Goal: Transaction & Acquisition: Purchase product/service

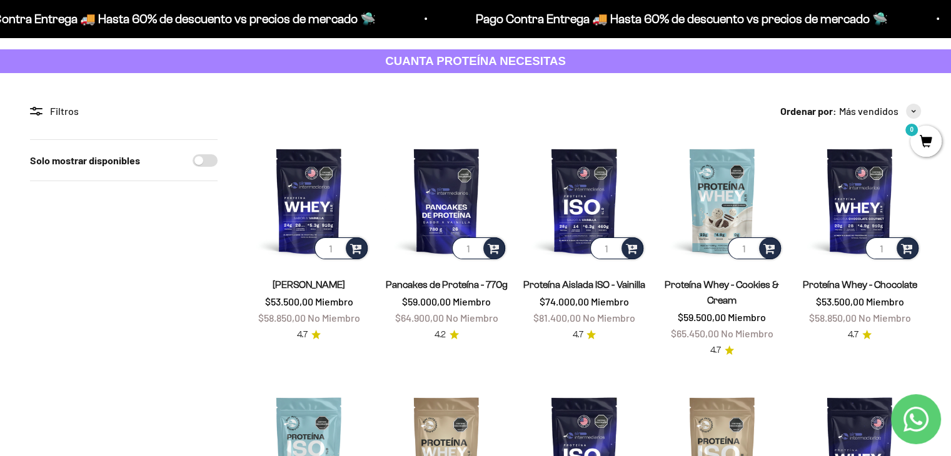
scroll to position [62, 0]
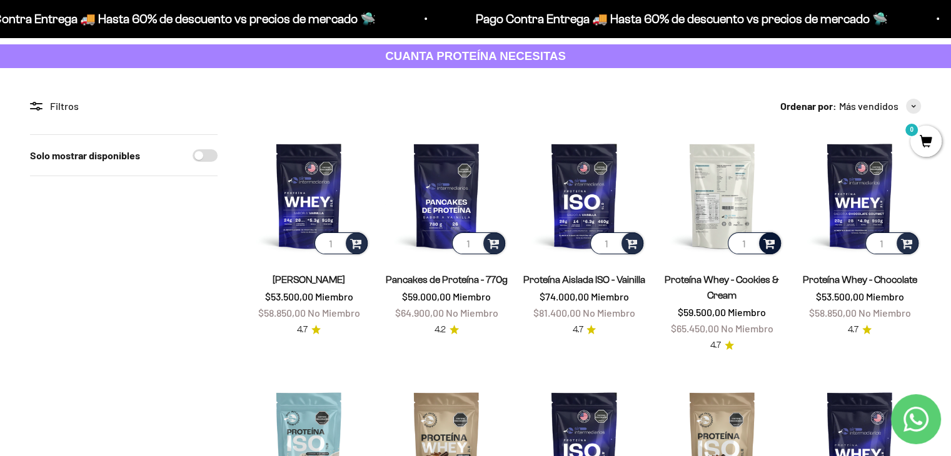
click at [766, 254] on div at bounding box center [770, 243] width 22 height 22
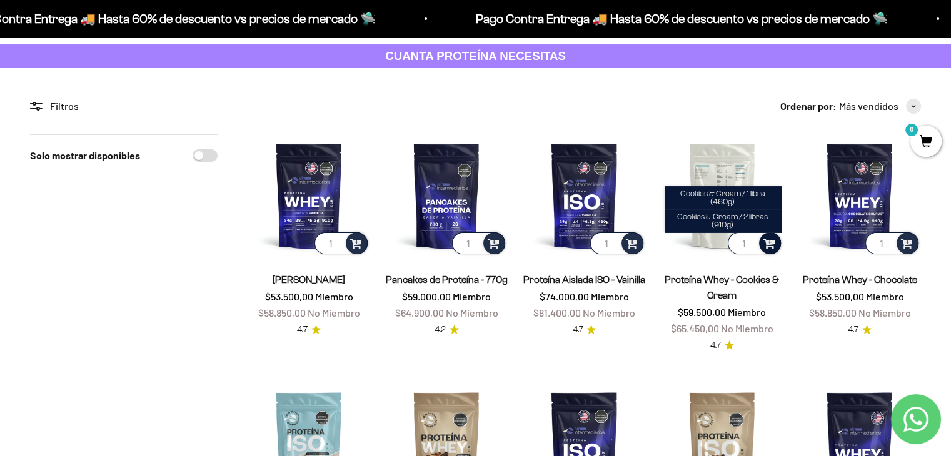
click at [772, 243] on span at bounding box center [769, 243] width 12 height 14
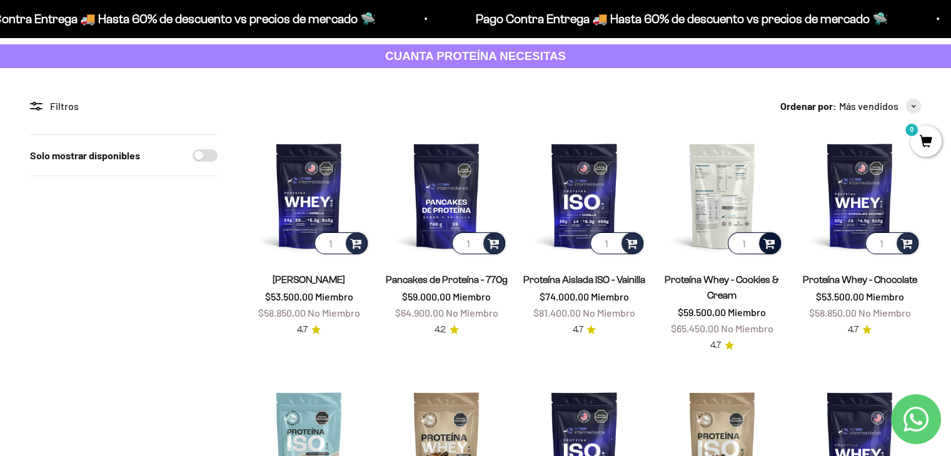
click at [772, 241] on span at bounding box center [769, 243] width 12 height 14
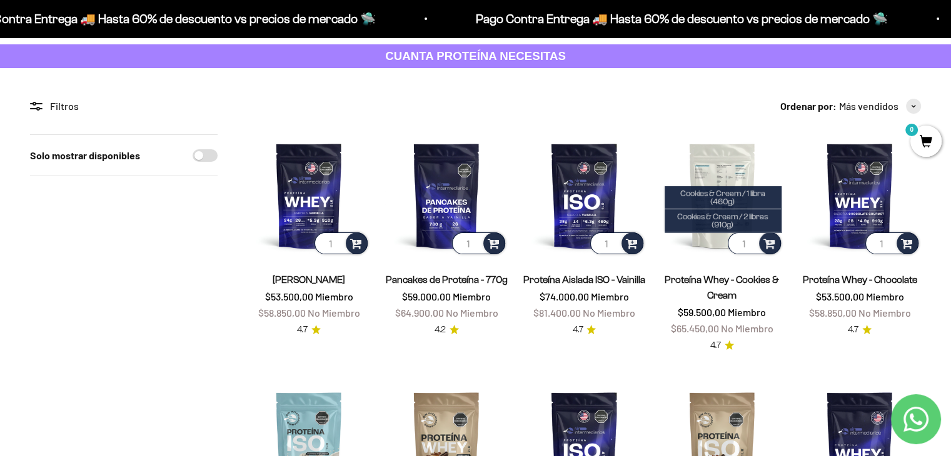
click at [739, 163] on img at bounding box center [722, 195] width 122 height 122
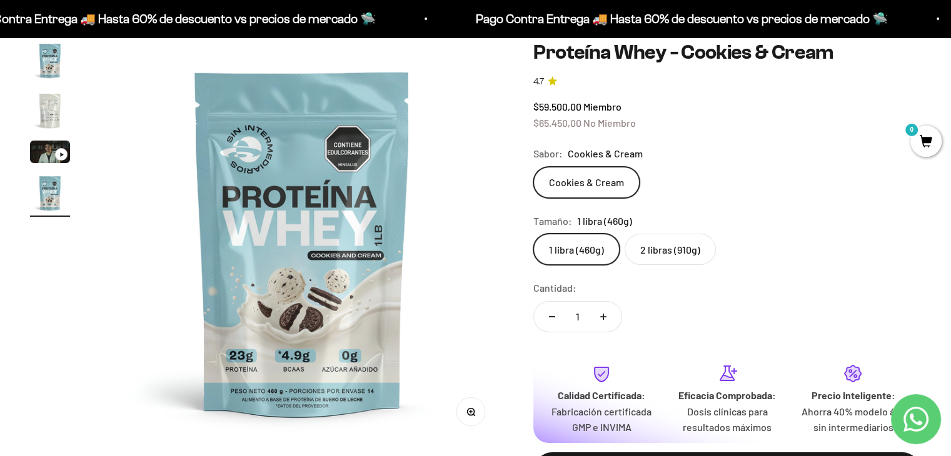
scroll to position [125, 0]
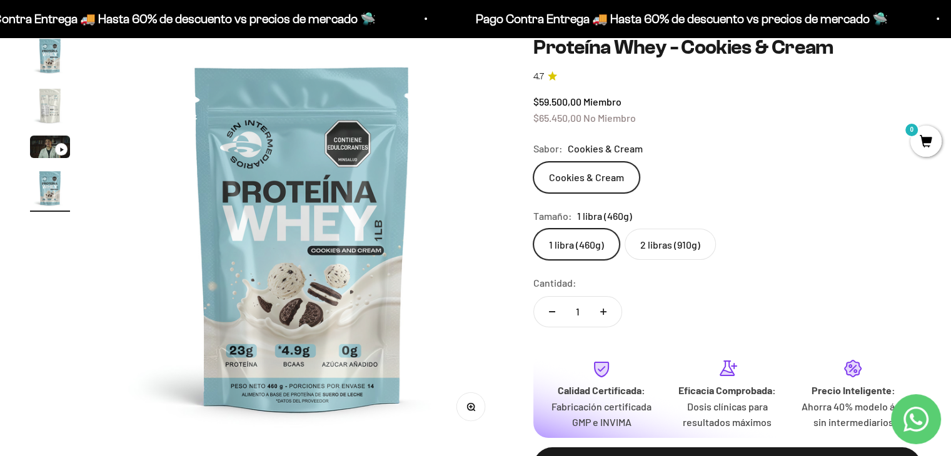
click at [663, 231] on label "2 libras (910g)" at bounding box center [669, 244] width 91 height 31
click at [533, 229] on input "2 libras (910g)" at bounding box center [532, 228] width 1 height 1
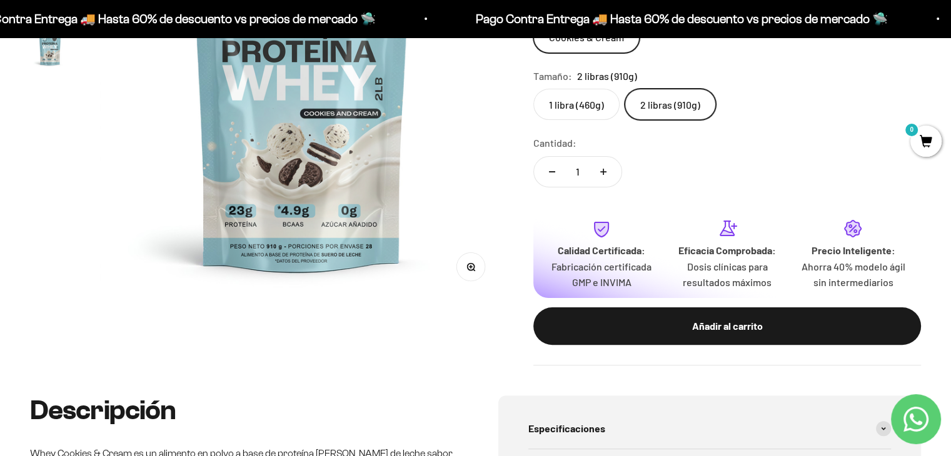
scroll to position [312, 0]
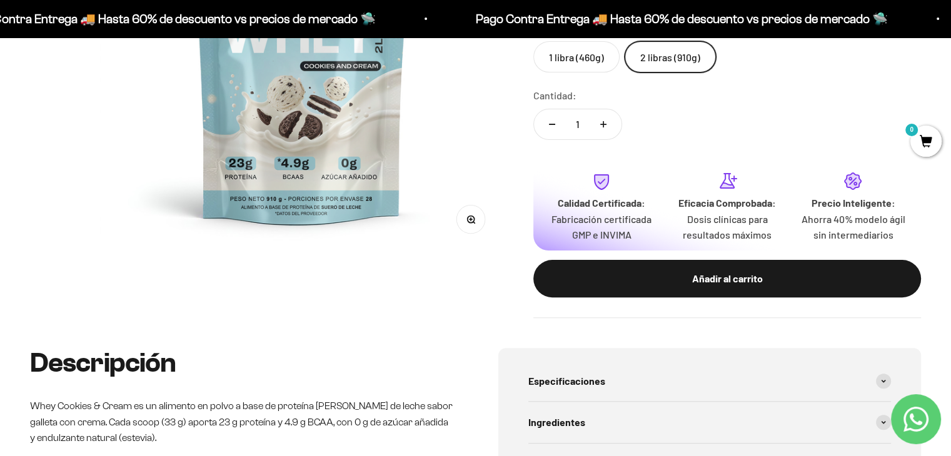
drag, startPoint x: 772, startPoint y: 289, endPoint x: 766, endPoint y: 293, distance: 7.6
click at [772, 289] on button "Añadir al carrito" at bounding box center [726, 278] width 387 height 37
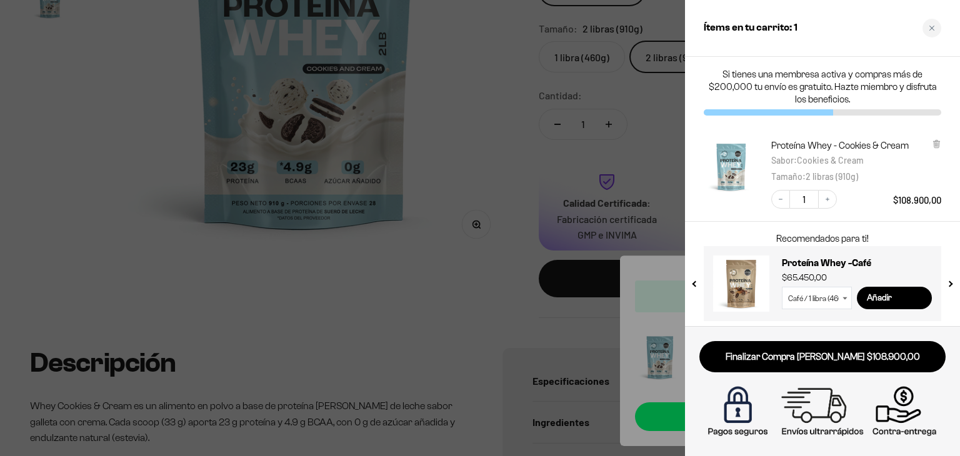
click at [450, 289] on div at bounding box center [480, 228] width 960 height 456
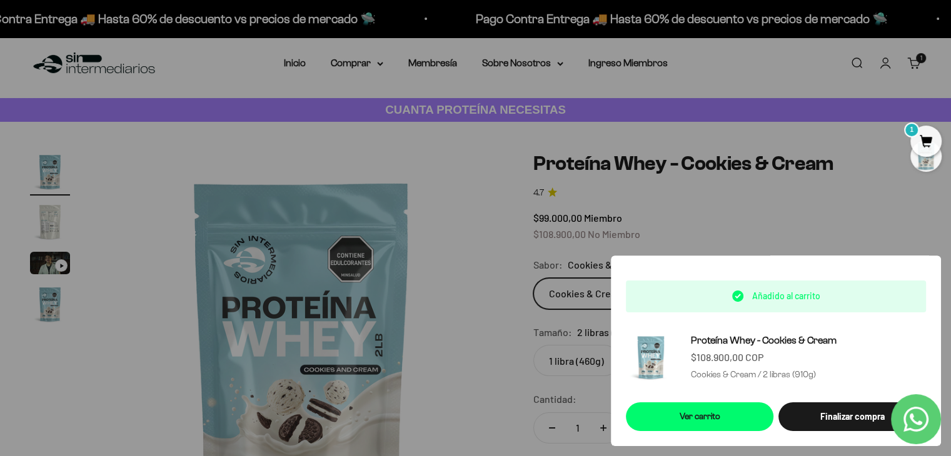
scroll to position [0, 0]
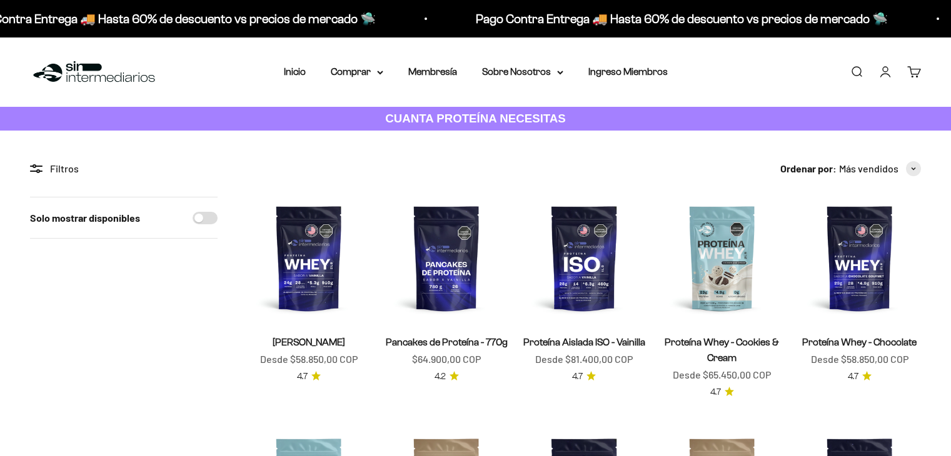
scroll to position [62, 0]
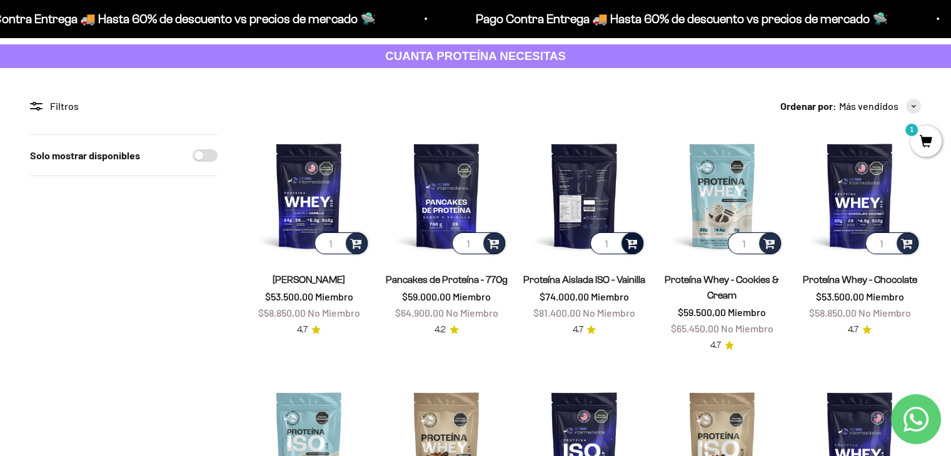
click at [632, 242] on span at bounding box center [632, 243] width 12 height 14
click at [591, 181] on img at bounding box center [583, 195] width 122 height 122
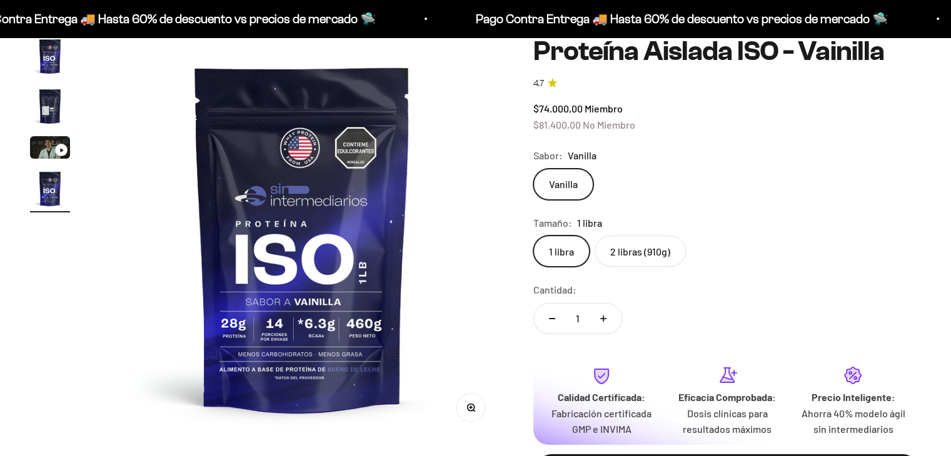
scroll to position [125, 0]
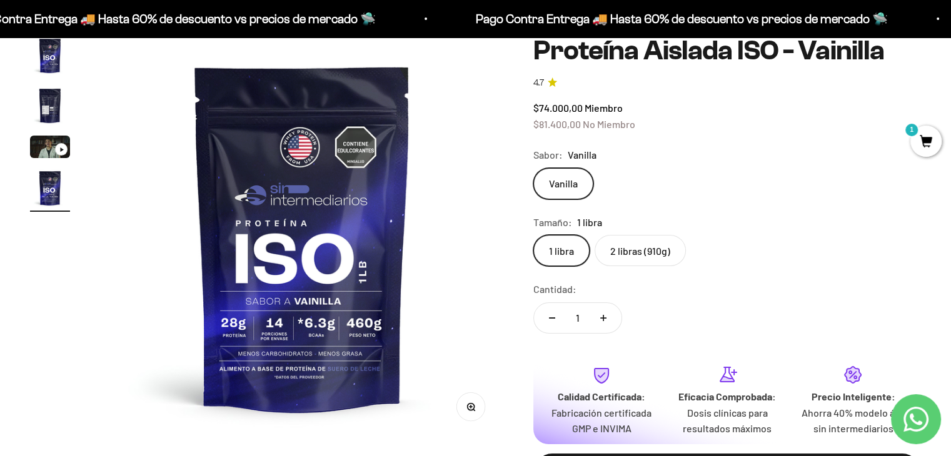
click at [620, 252] on label "2 libras (910g)" at bounding box center [639, 250] width 91 height 31
click at [533, 235] on input "2 libras (910g)" at bounding box center [532, 234] width 1 height 1
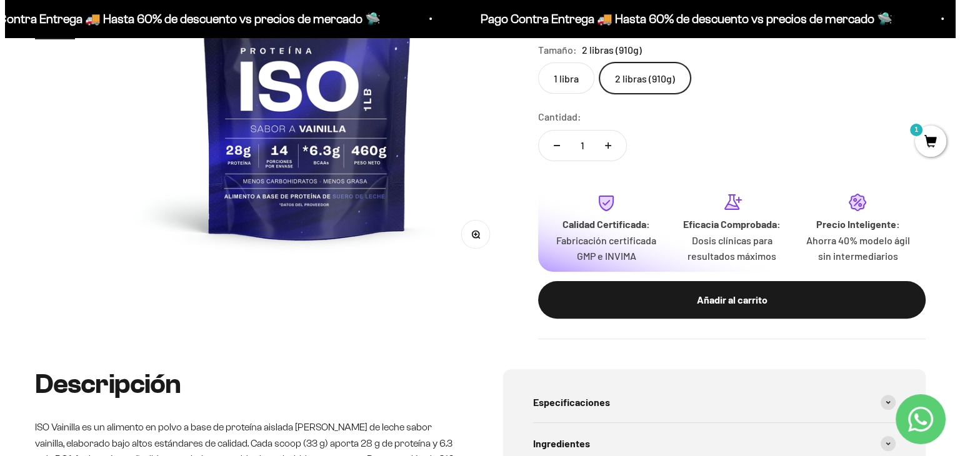
scroll to position [312, 0]
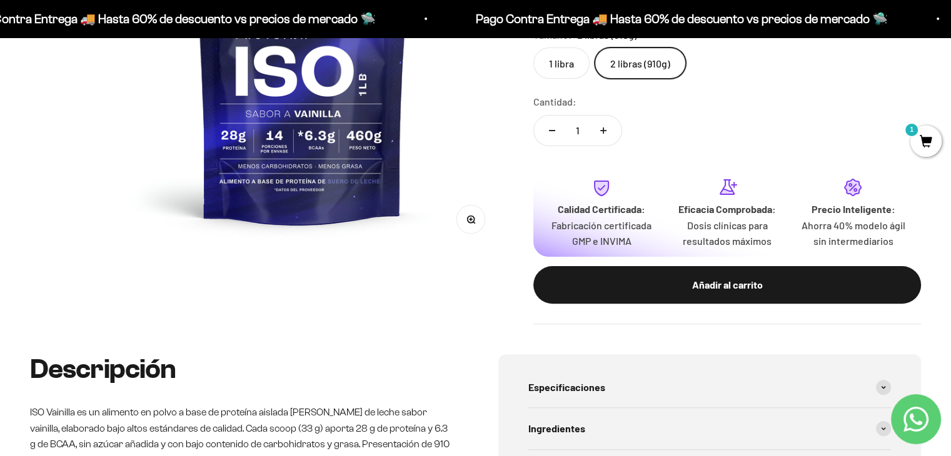
drag, startPoint x: 662, startPoint y: 289, endPoint x: 599, endPoint y: 284, distance: 63.3
click at [662, 288] on div "Añadir al carrito" at bounding box center [726, 285] width 337 height 16
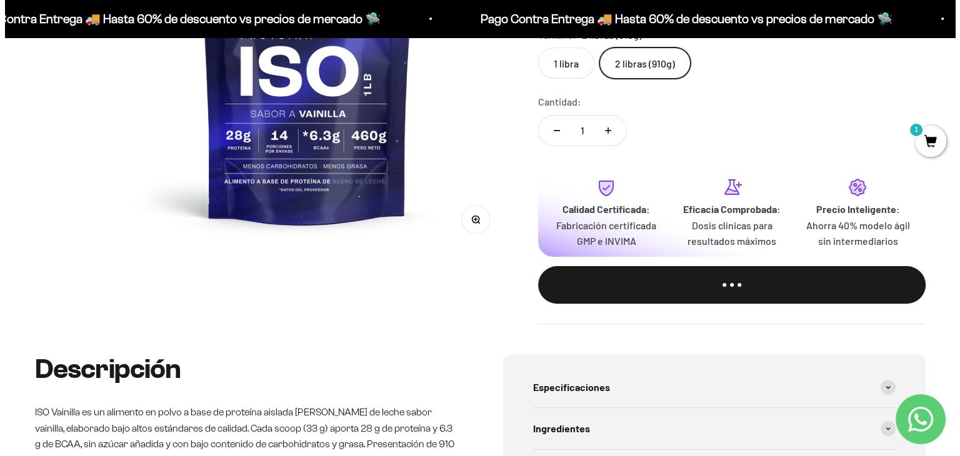
scroll to position [0, 1270]
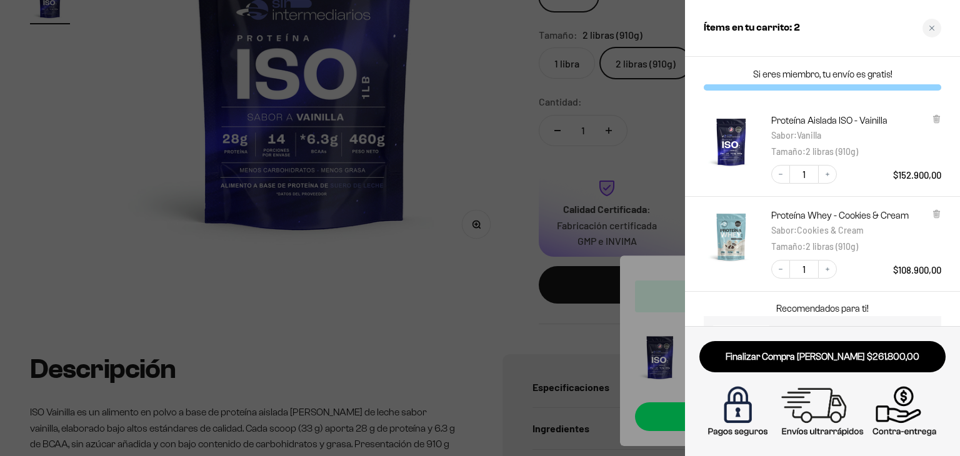
drag, startPoint x: 447, startPoint y: 276, endPoint x: 444, endPoint y: 261, distance: 15.2
click at [447, 276] on div at bounding box center [480, 228] width 960 height 456
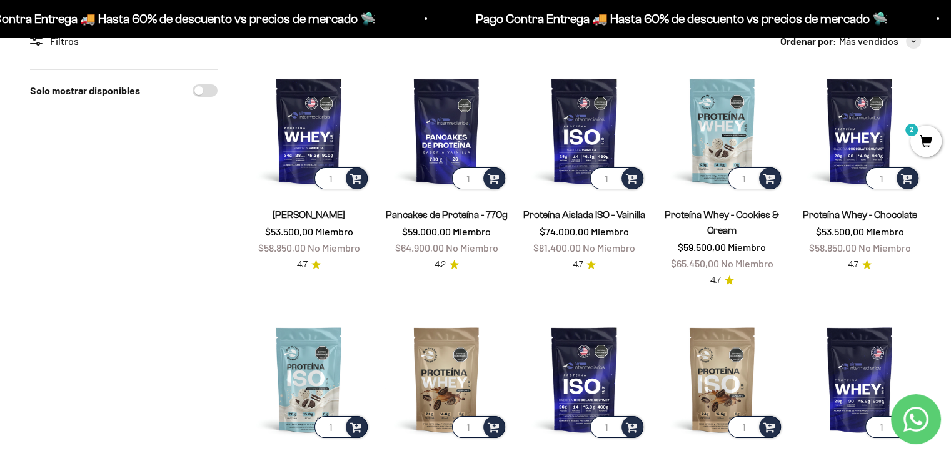
scroll to position [125, 0]
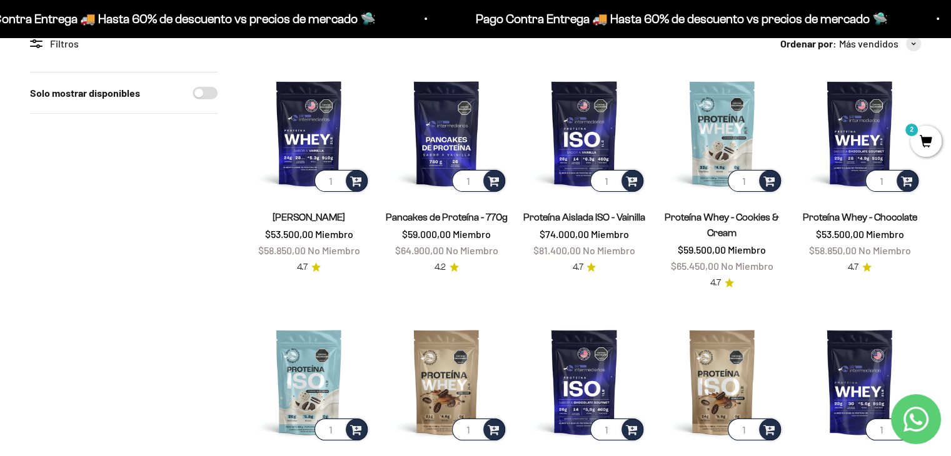
click at [309, 223] on span "[PERSON_NAME]" at bounding box center [308, 217] width 72 height 16
click at [311, 216] on link "[PERSON_NAME]" at bounding box center [308, 217] width 72 height 11
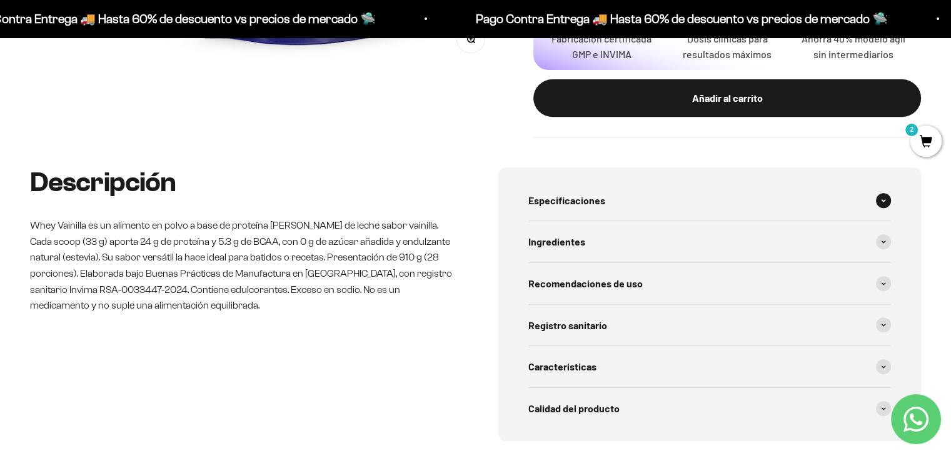
scroll to position [500, 0]
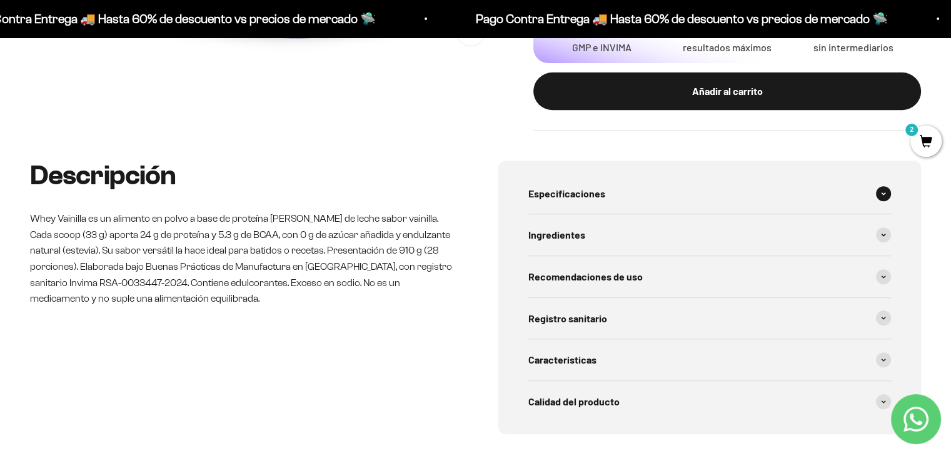
click at [572, 203] on div "Especificaciones" at bounding box center [709, 193] width 363 height 41
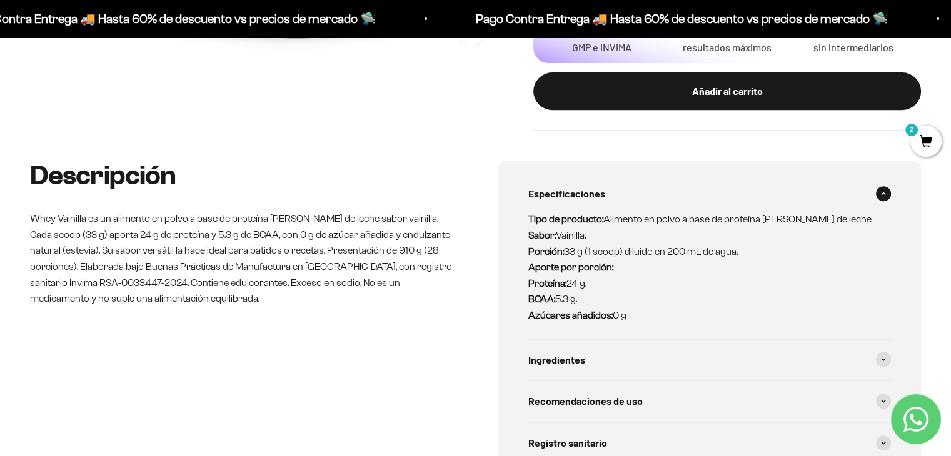
click at [593, 201] on span "Especificaciones" at bounding box center [566, 194] width 77 height 16
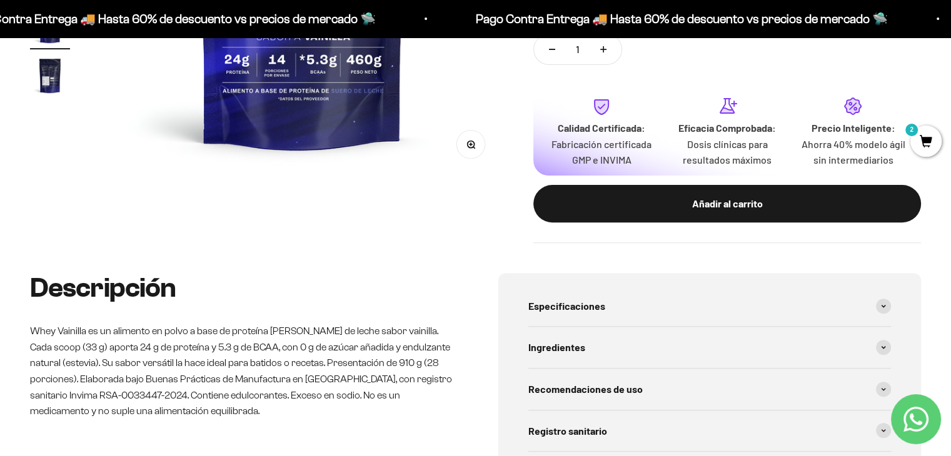
scroll to position [375, 0]
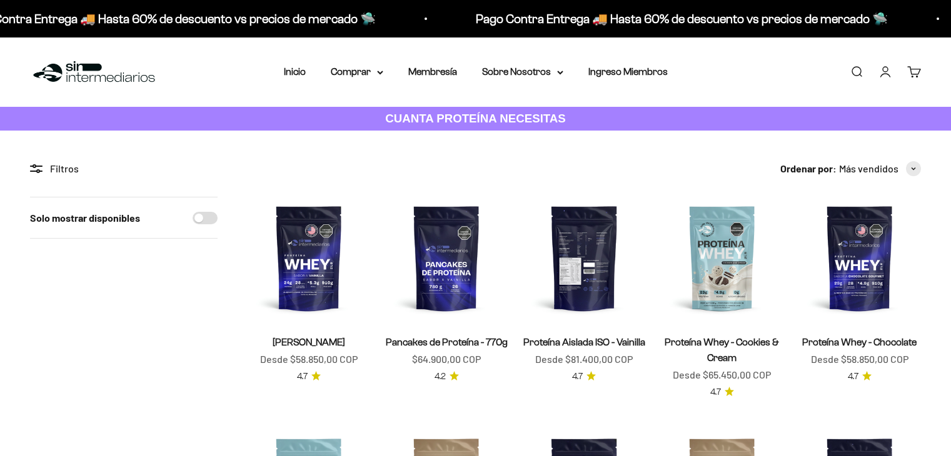
scroll to position [125, 0]
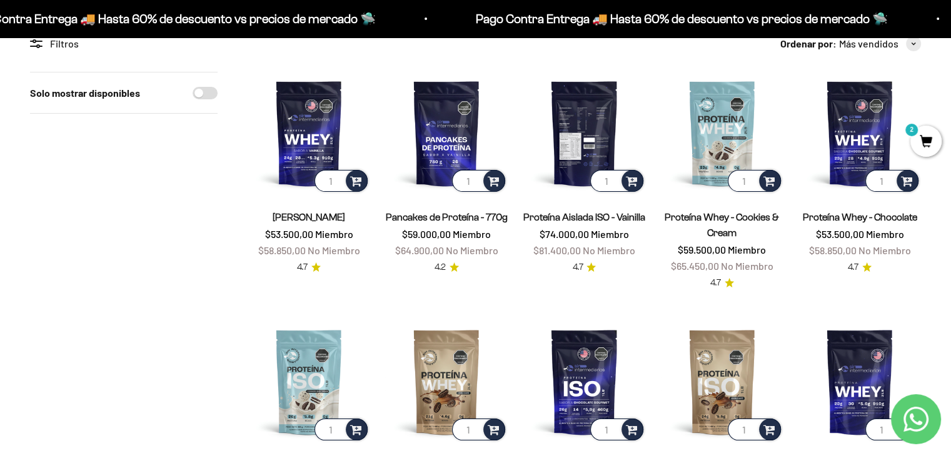
click at [567, 141] on img at bounding box center [583, 133] width 122 height 122
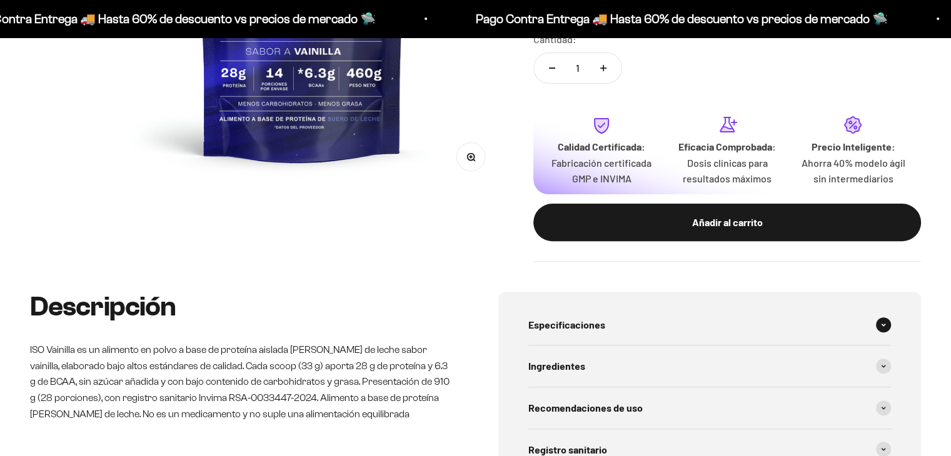
scroll to position [0, 1254]
click at [596, 335] on div "Especificaciones" at bounding box center [709, 324] width 363 height 41
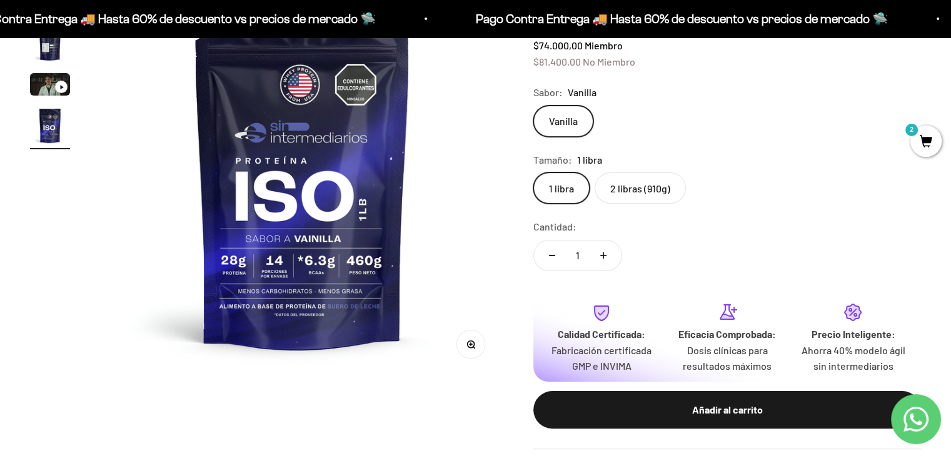
scroll to position [187, 0]
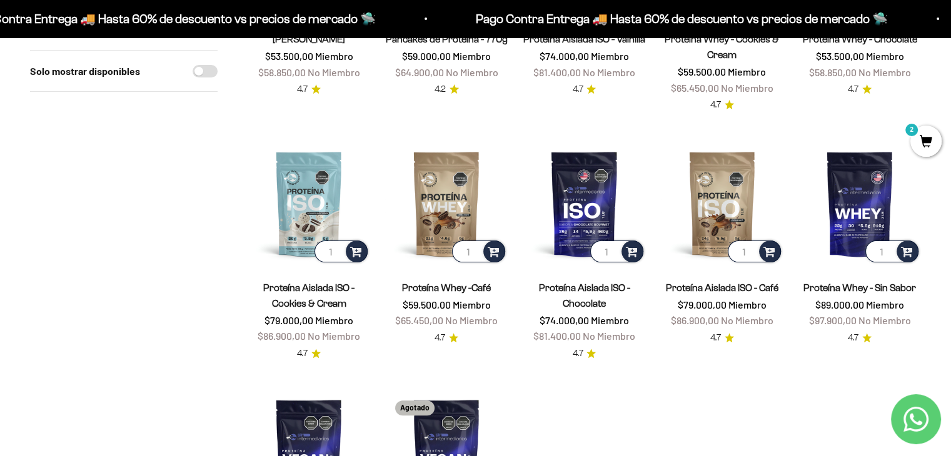
scroll to position [312, 0]
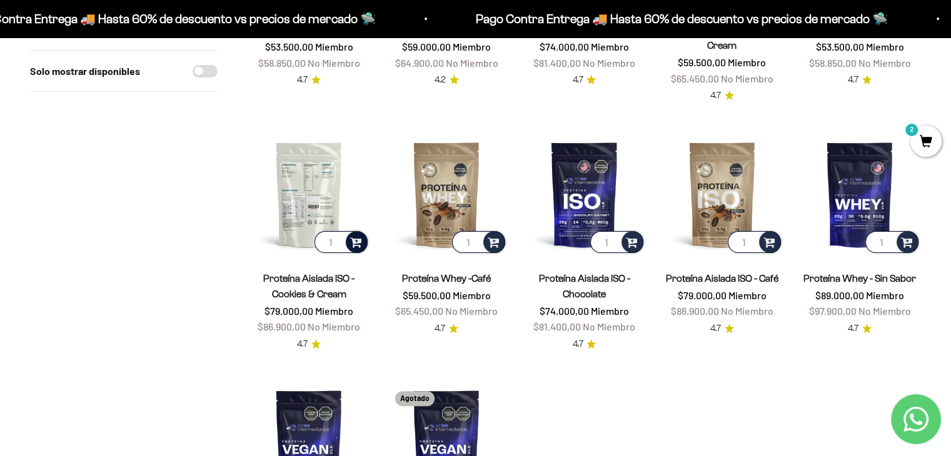
click at [357, 245] on span at bounding box center [356, 241] width 12 height 14
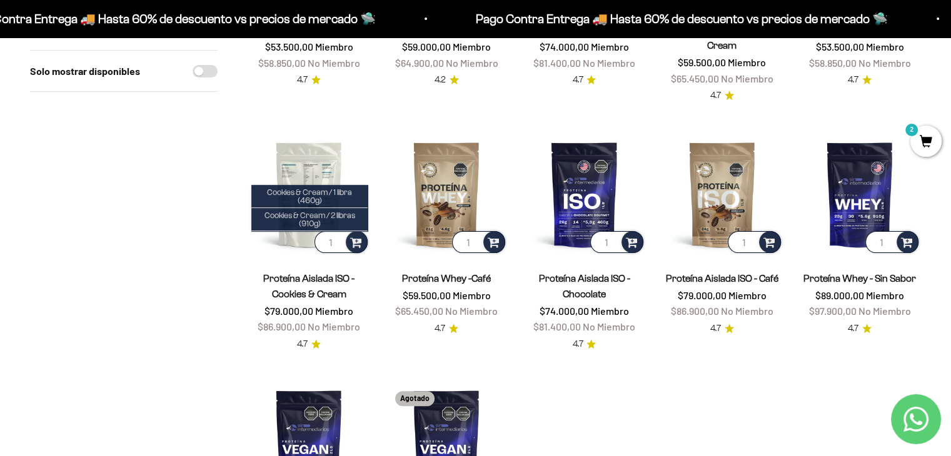
click at [334, 167] on img at bounding box center [308, 194] width 122 height 122
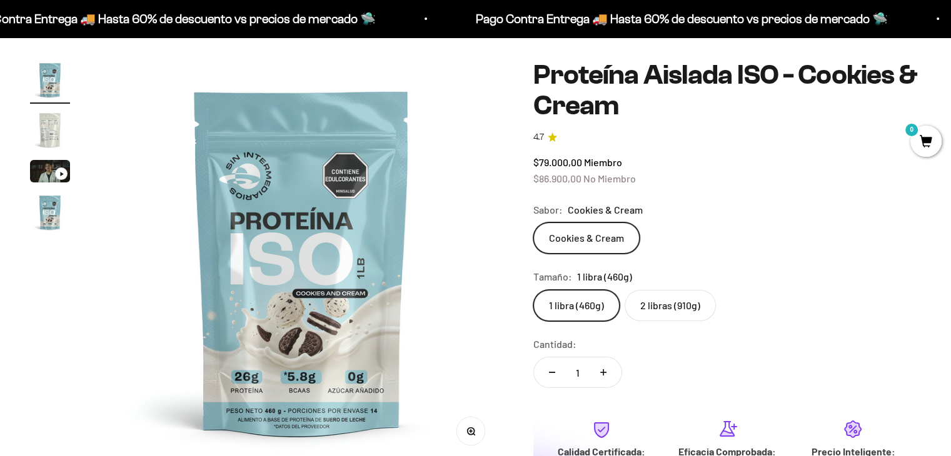
scroll to position [250, 0]
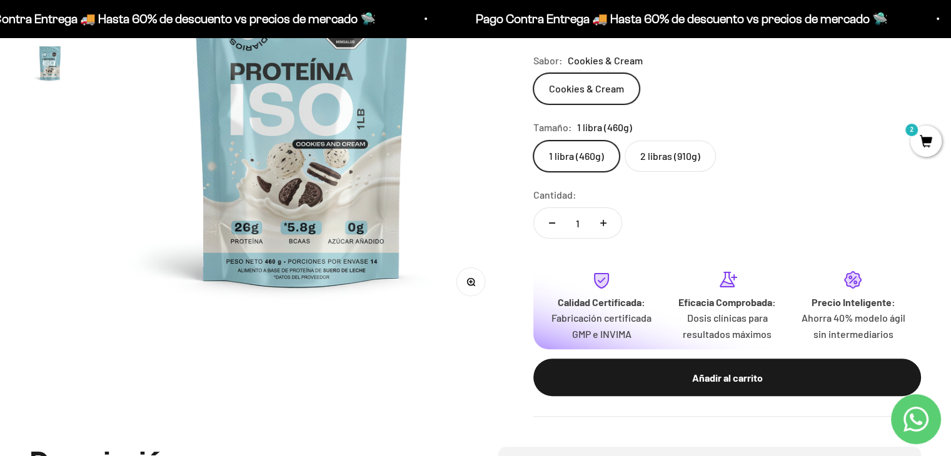
click at [669, 149] on label "2 libras (910g)" at bounding box center [669, 156] width 91 height 31
click at [533, 141] on input "2 libras (910g)" at bounding box center [532, 140] width 1 height 1
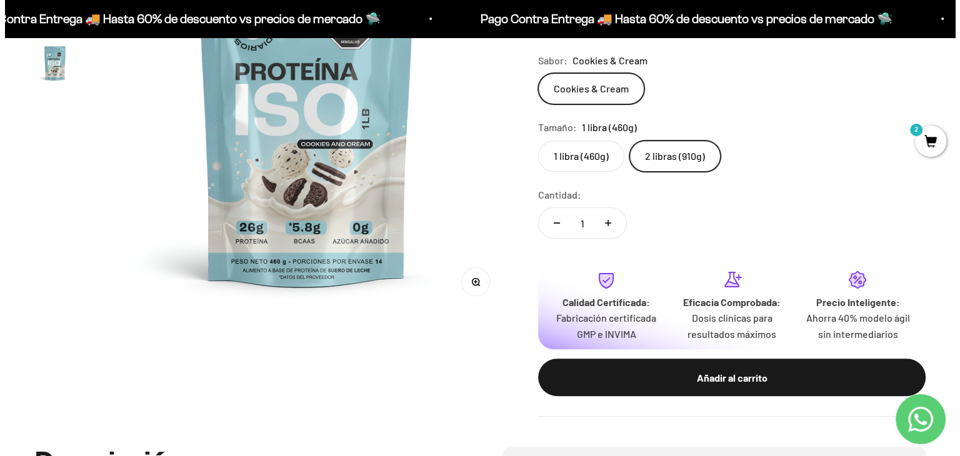
scroll to position [0, 1254]
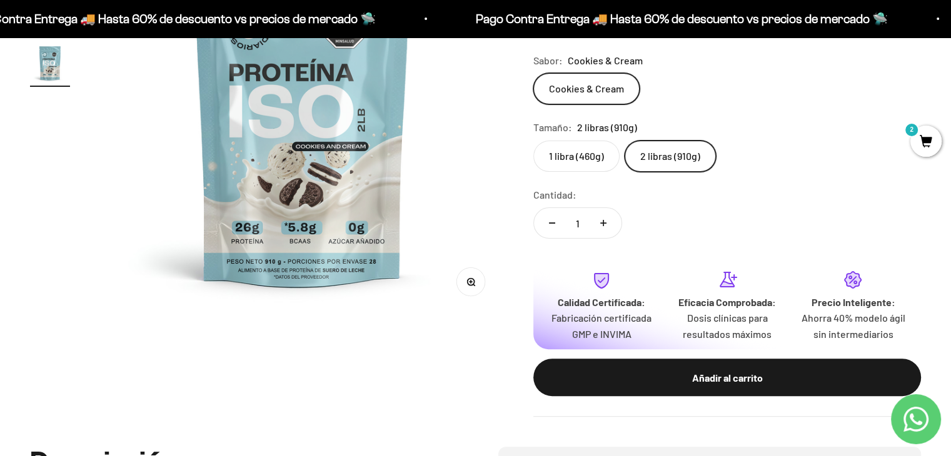
click at [766, 378] on div "Añadir al carrito" at bounding box center [726, 378] width 337 height 16
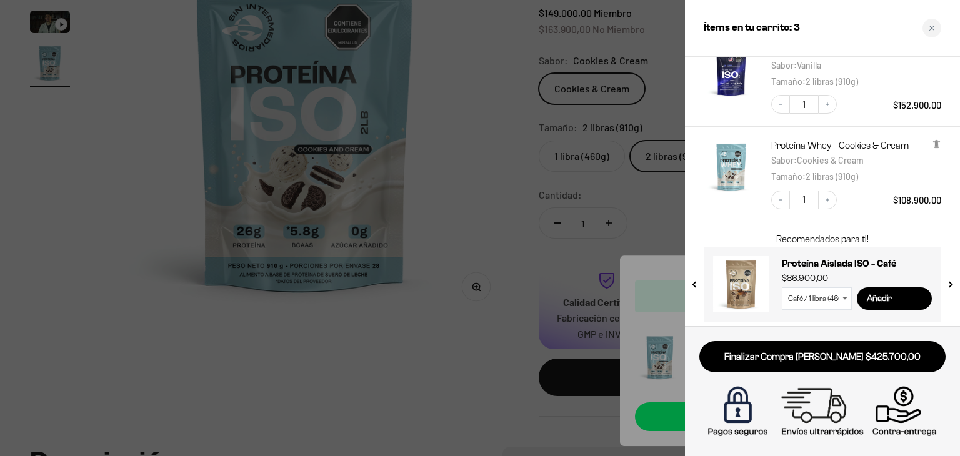
scroll to position [182, 0]
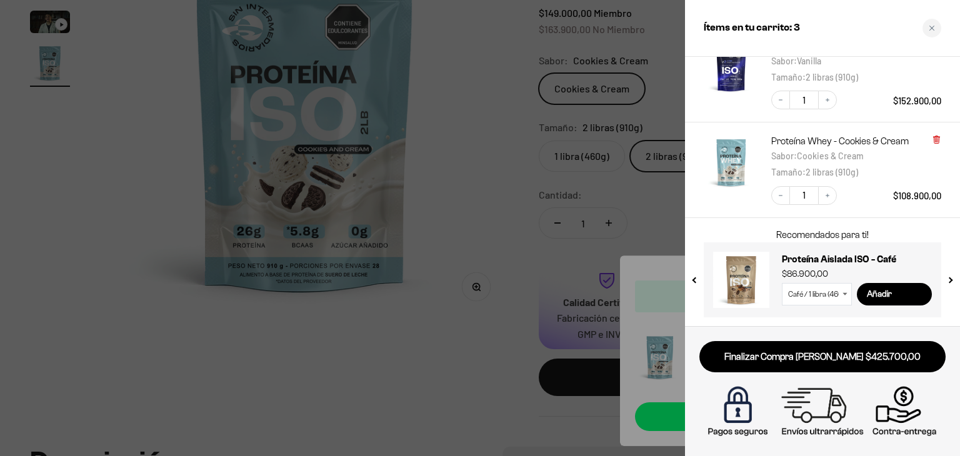
click at [932, 142] on icon at bounding box center [936, 139] width 9 height 9
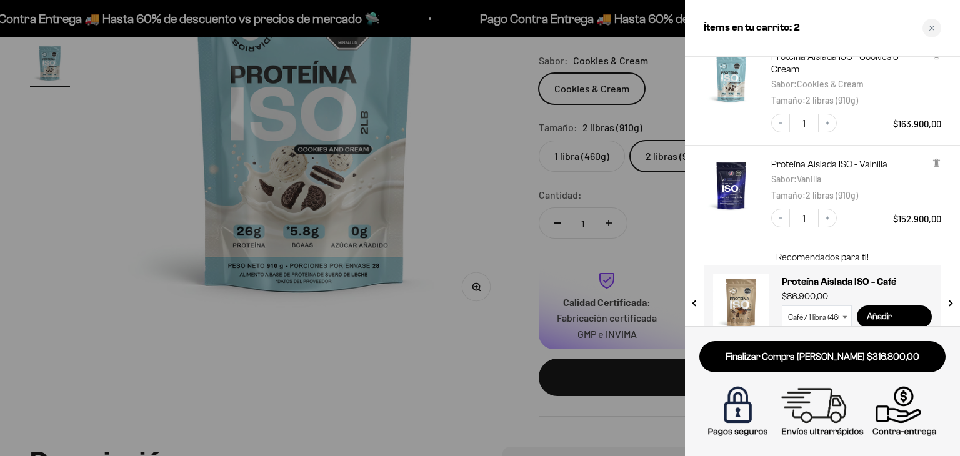
scroll to position [0, 0]
